Goal: Find specific page/section: Find specific page/section

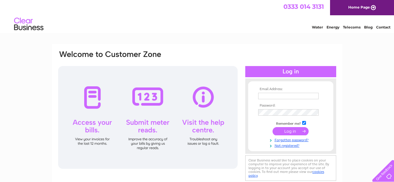
type input "laura@enhancescotland.com"
click at [291, 130] on input "submit" at bounding box center [291, 131] width 36 height 8
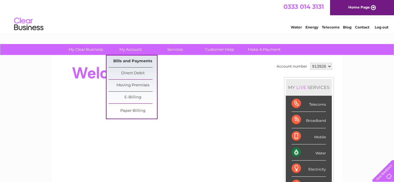
click at [132, 61] on link "Bills and Payments" at bounding box center [133, 61] width 48 height 12
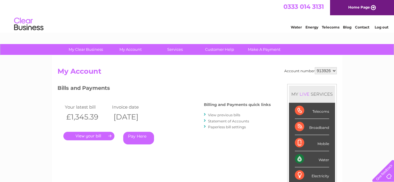
click at [90, 137] on link "." at bounding box center [88, 136] width 51 height 9
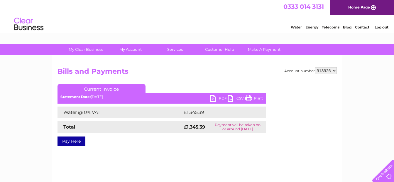
click at [213, 97] on link "PDF" at bounding box center [219, 99] width 18 height 9
